Goal: Check status: Check status

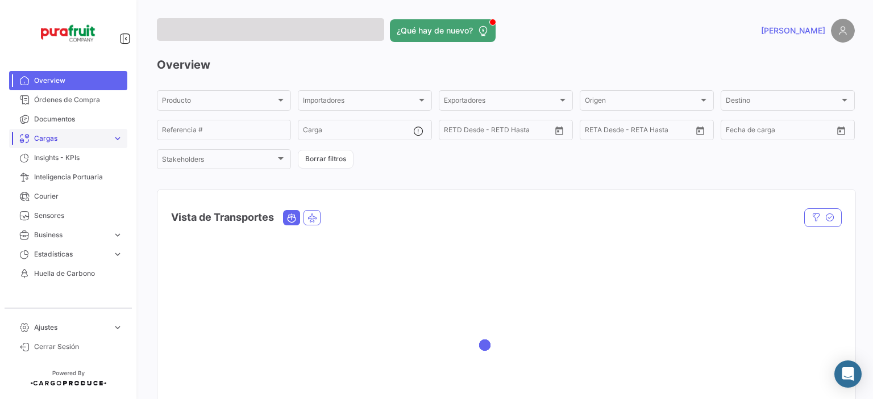
click at [46, 137] on span "Cargas" at bounding box center [71, 138] width 74 height 10
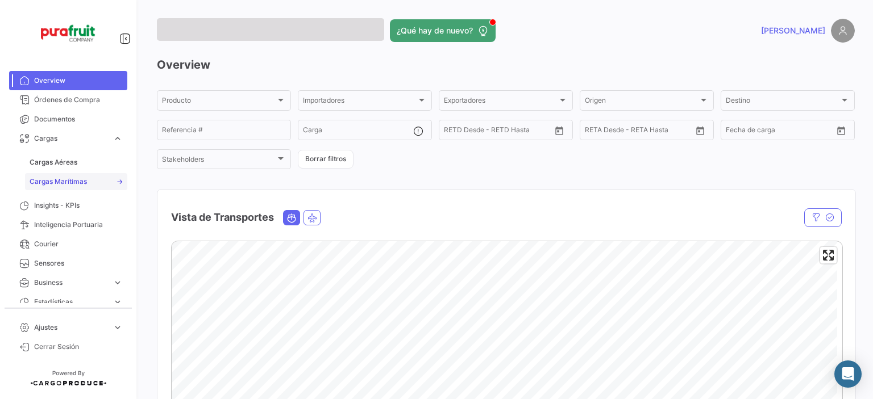
click at [55, 176] on link "Cargas Marítimas" at bounding box center [76, 181] width 102 height 17
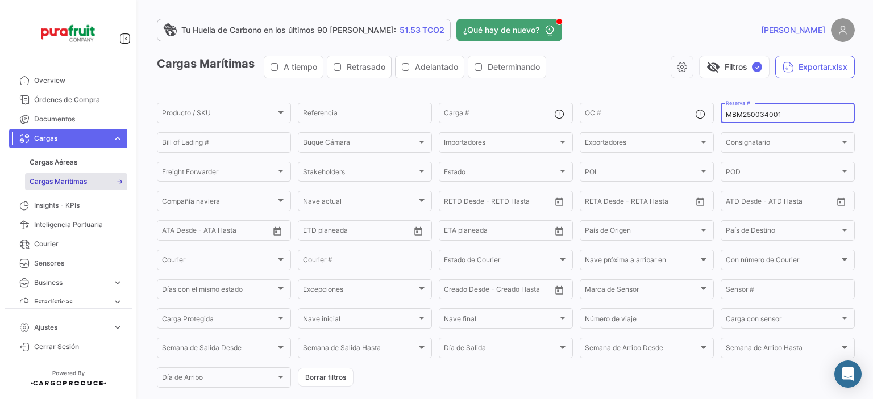
click at [748, 114] on input "MBM250034001" at bounding box center [787, 115] width 124 height 8
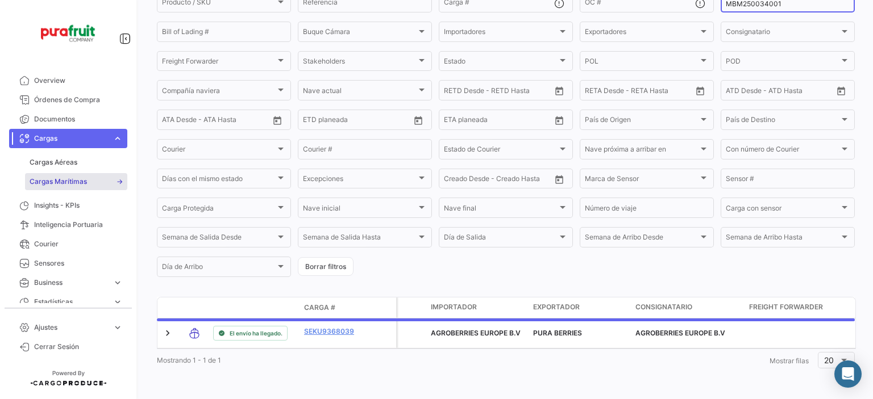
scroll to position [121, 0]
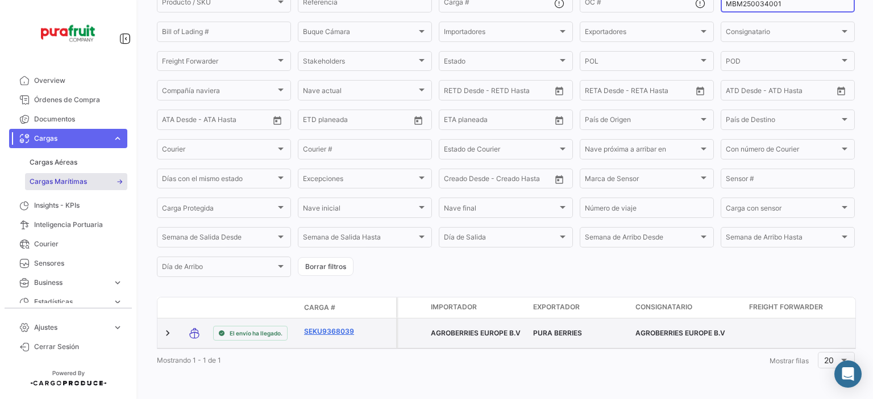
click at [341, 327] on link "SEKU9368039" at bounding box center [333, 332] width 59 height 10
